Goal: Task Accomplishment & Management: Use online tool/utility

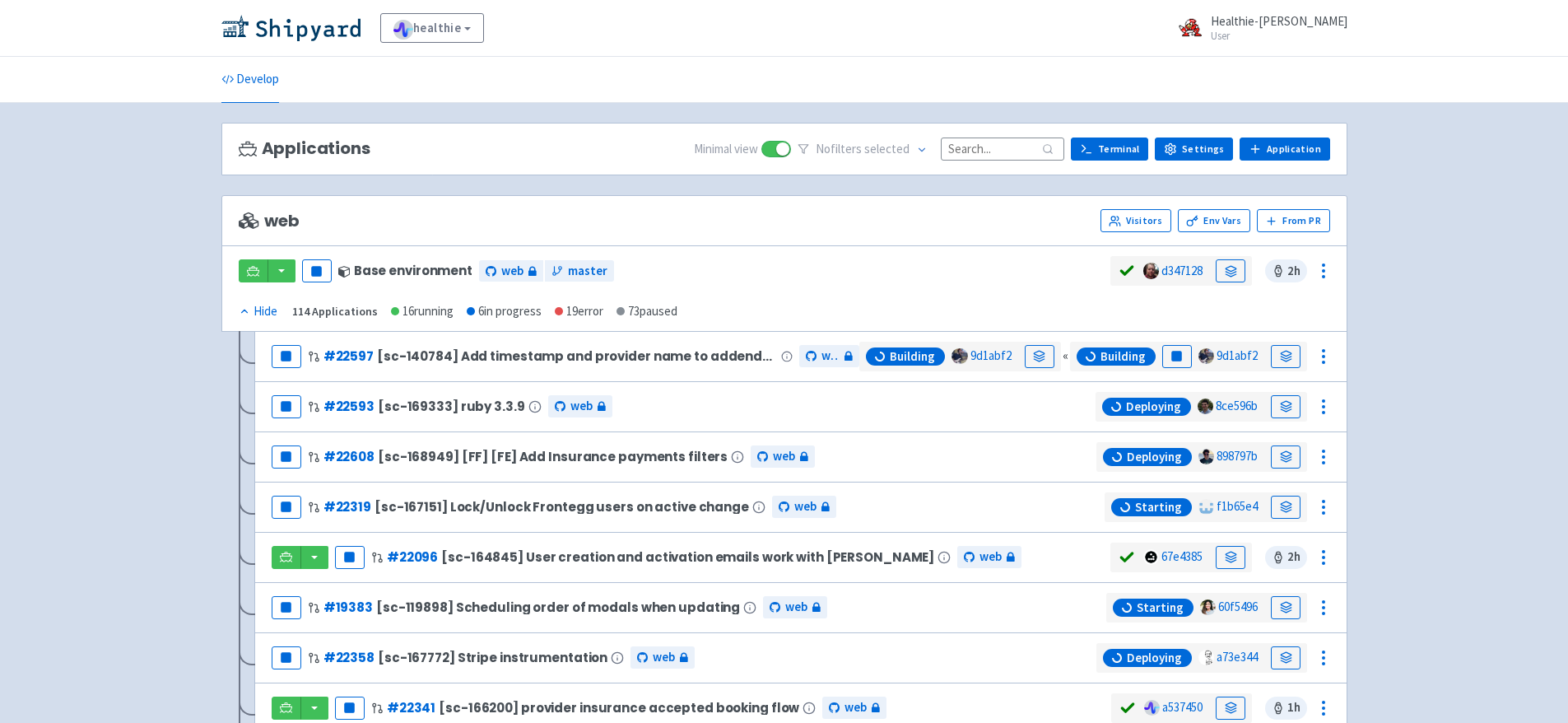
click at [998, 150] on input at bounding box center [1002, 149] width 124 height 22
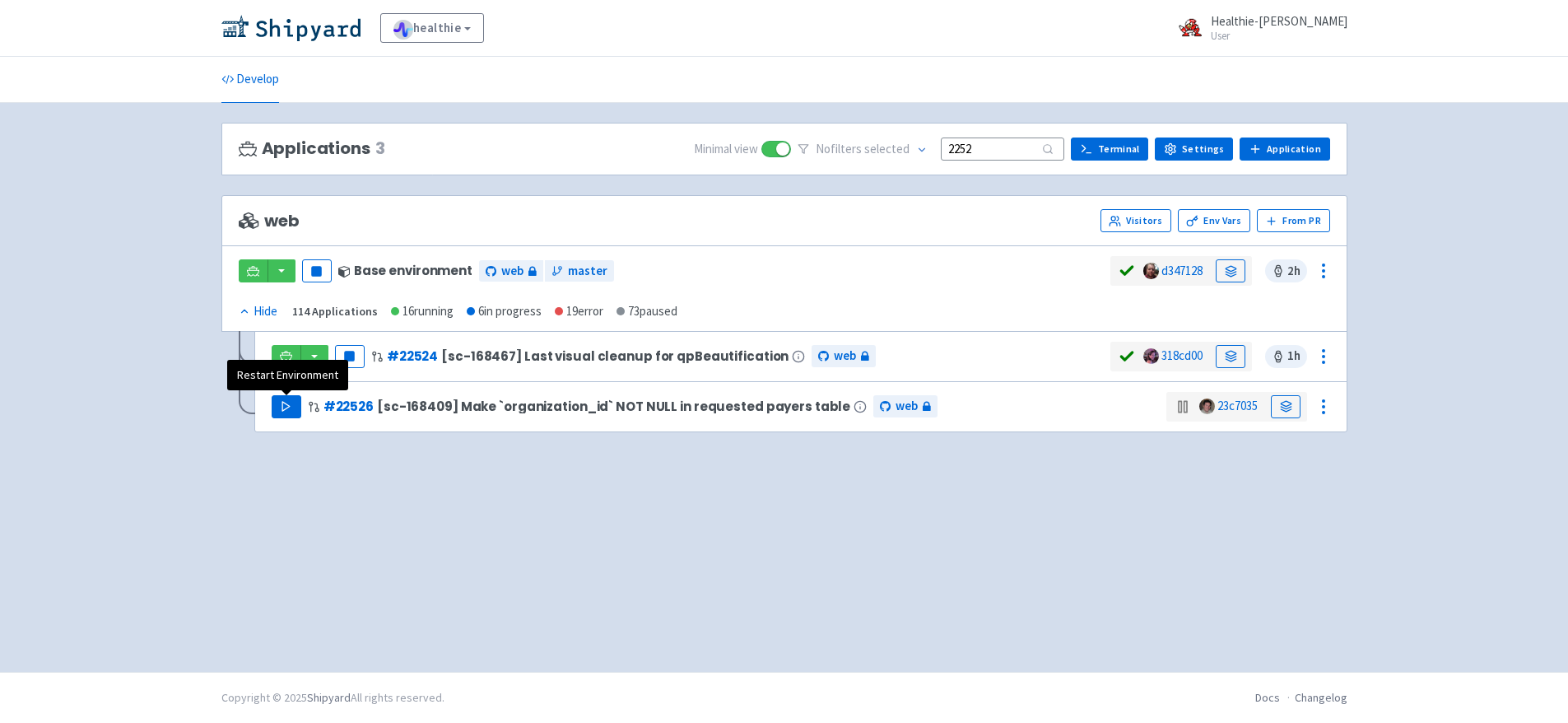
type input "2252"
click at [299, 405] on button "Play" at bounding box center [286, 406] width 30 height 23
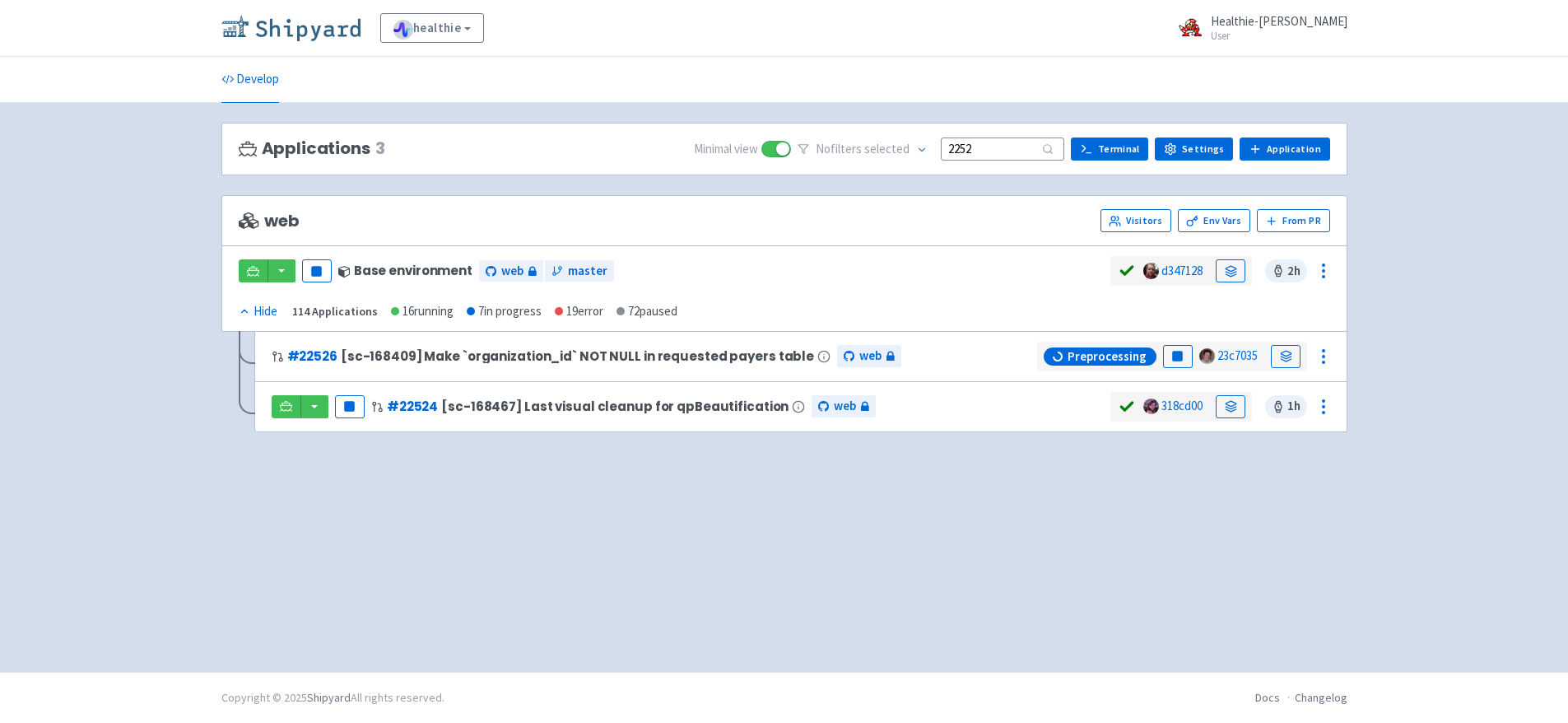
click at [318, 38] on img at bounding box center [290, 27] width 139 height 26
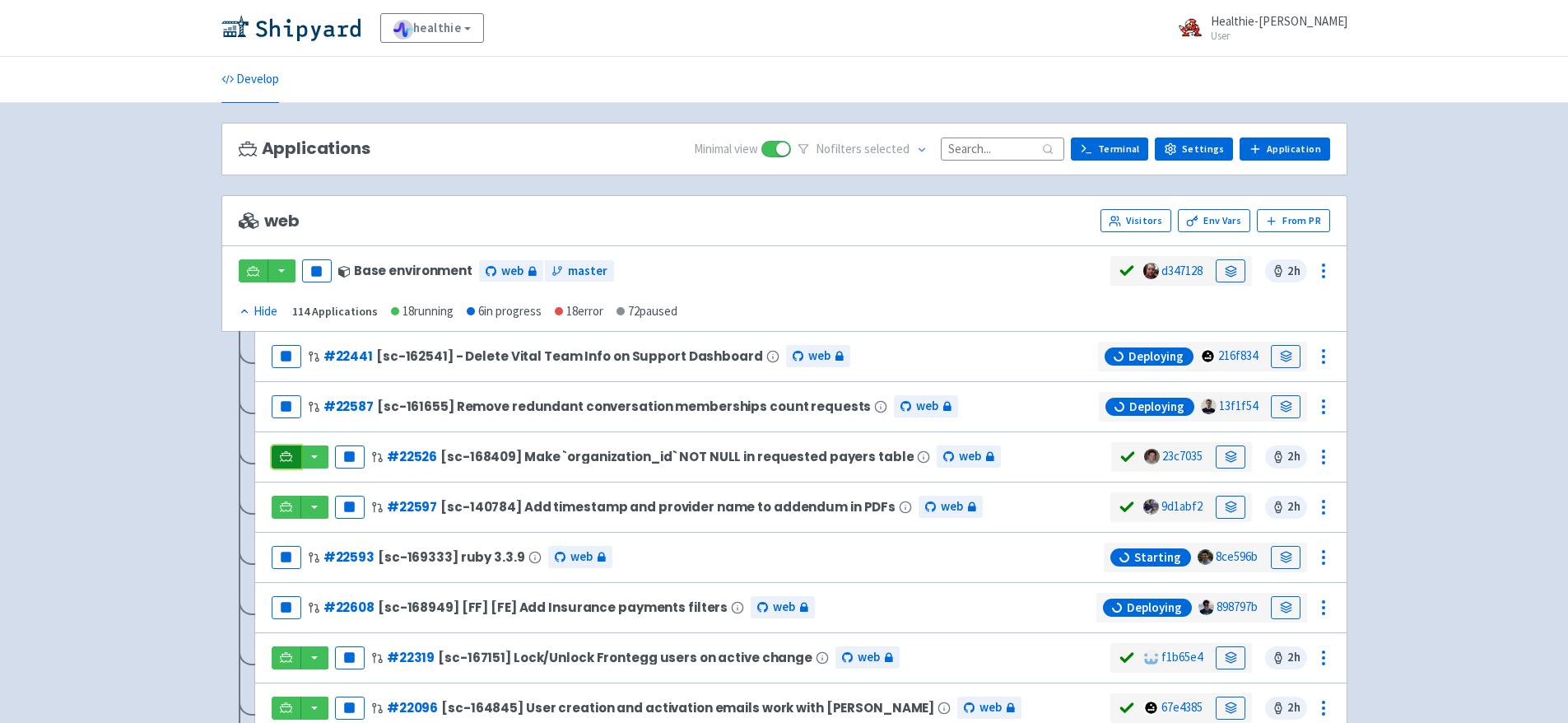
click at [291, 454] on icon at bounding box center [286, 457] width 12 height 12
click at [0, 0] on div "healthie Healthie-Justin View Organizations Healthie-Justin User Profile Sign o…" at bounding box center [784, 546] width 1568 height 1093
